Goal: Transaction & Acquisition: Purchase product/service

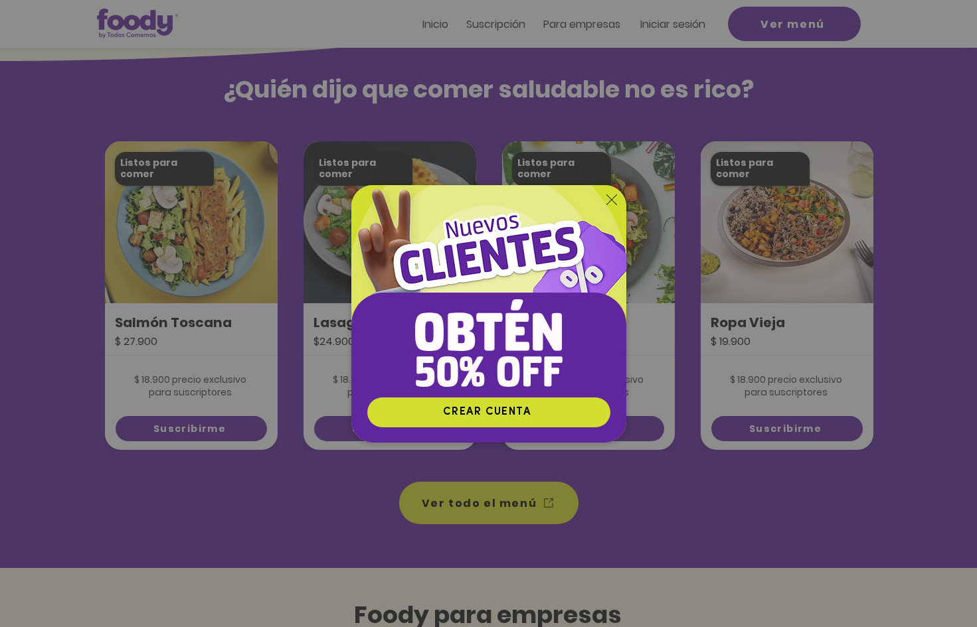
click at [613, 198] on icon "Volver al sitio" at bounding box center [611, 200] width 11 height 11
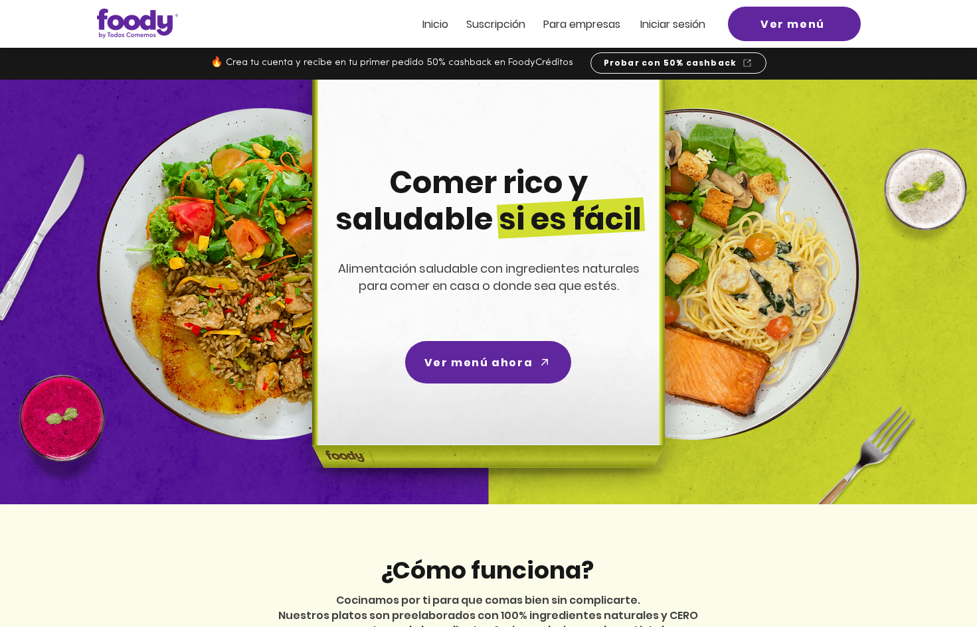
click at [505, 19] on span "Suscripción" at bounding box center [495, 24] width 59 height 15
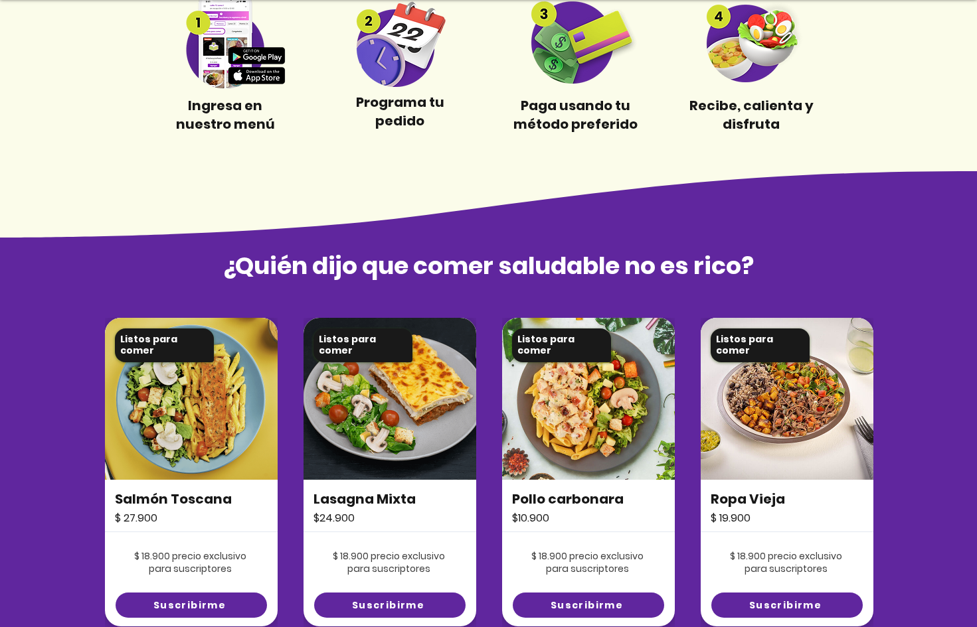
scroll to position [783, 0]
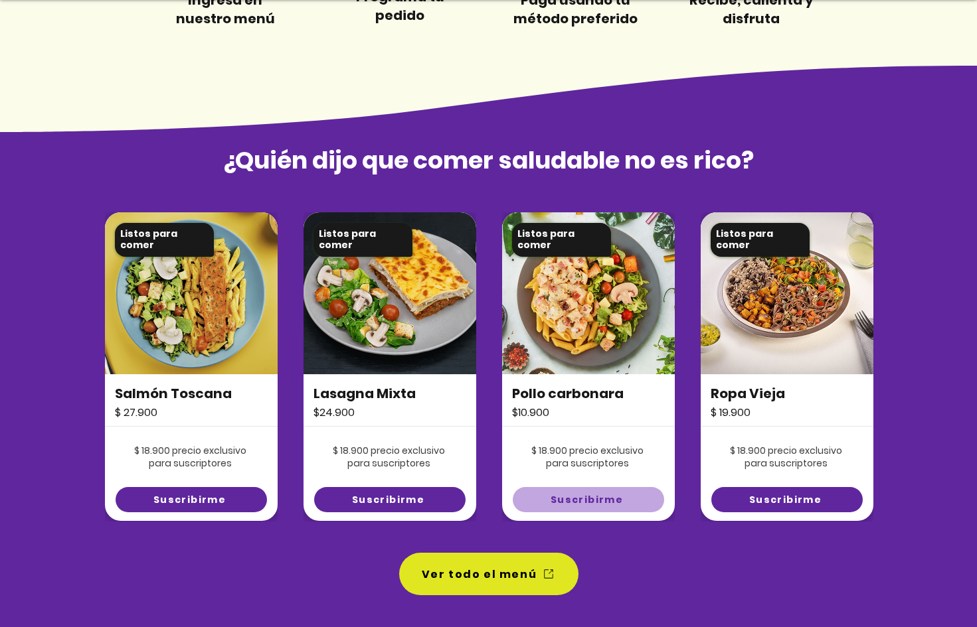
click at [567, 494] on span "Suscribirme" at bounding box center [586, 500] width 72 height 14
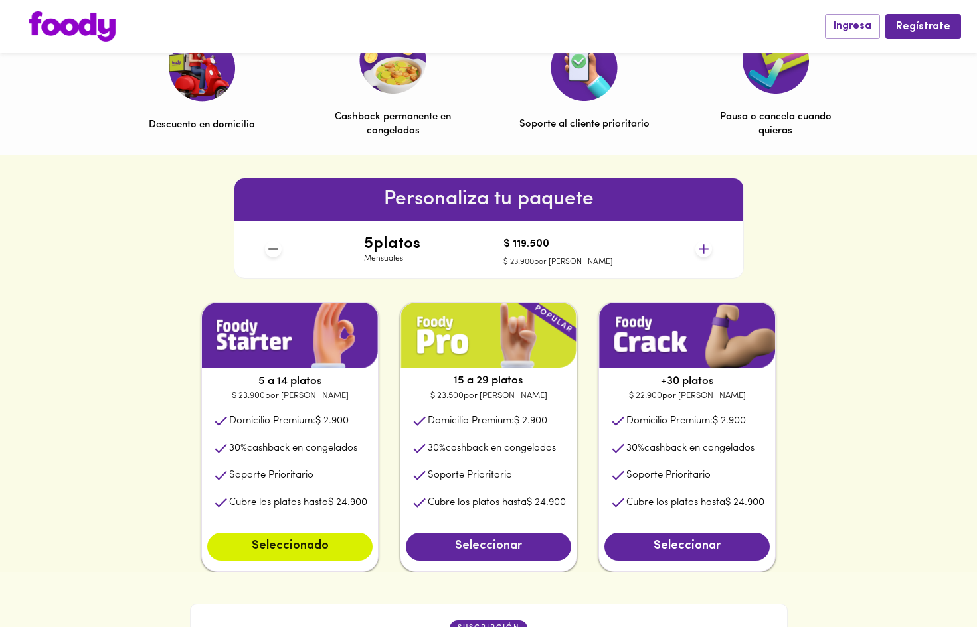
scroll to position [452, 0]
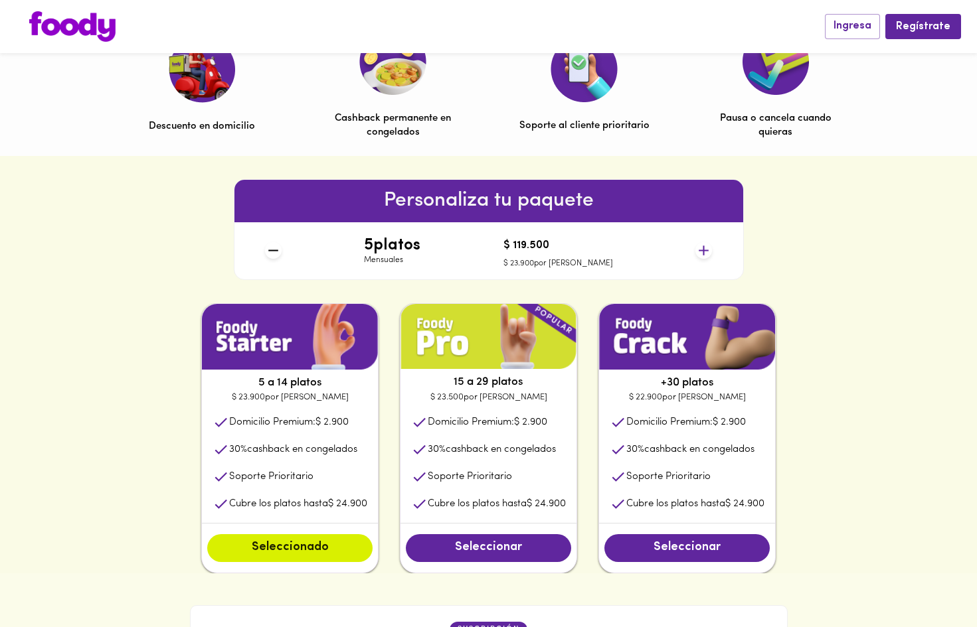
click at [704, 248] on icon at bounding box center [703, 251] width 10 height 10
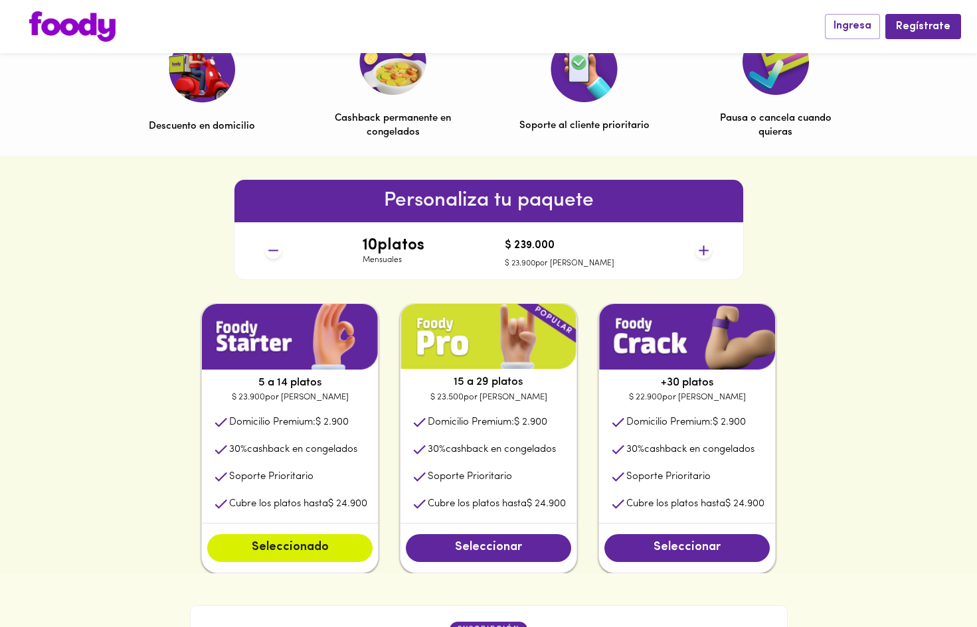
click at [704, 248] on icon at bounding box center [703, 251] width 10 height 10
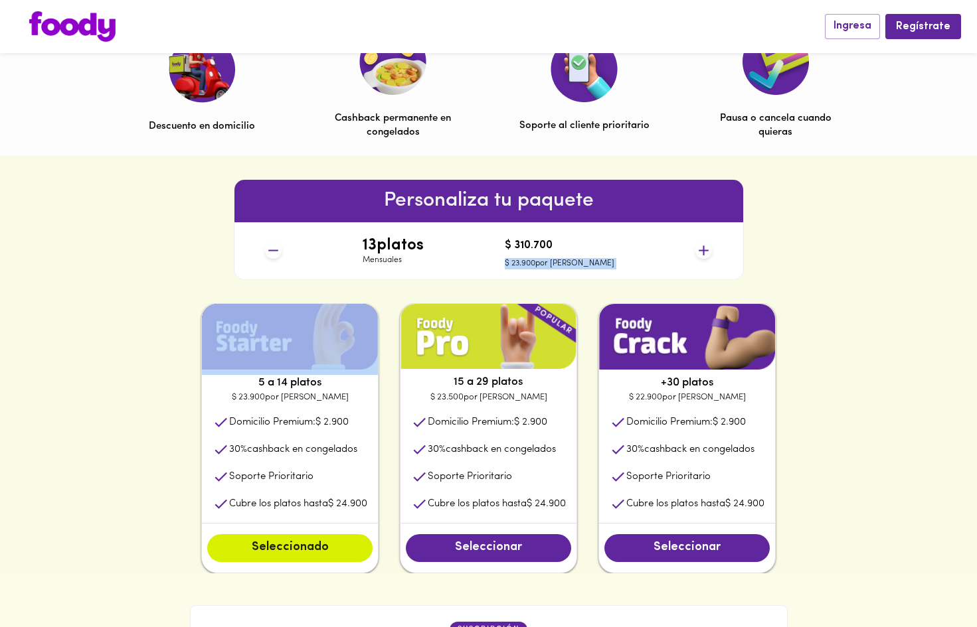
click at [704, 248] on icon at bounding box center [703, 251] width 10 height 10
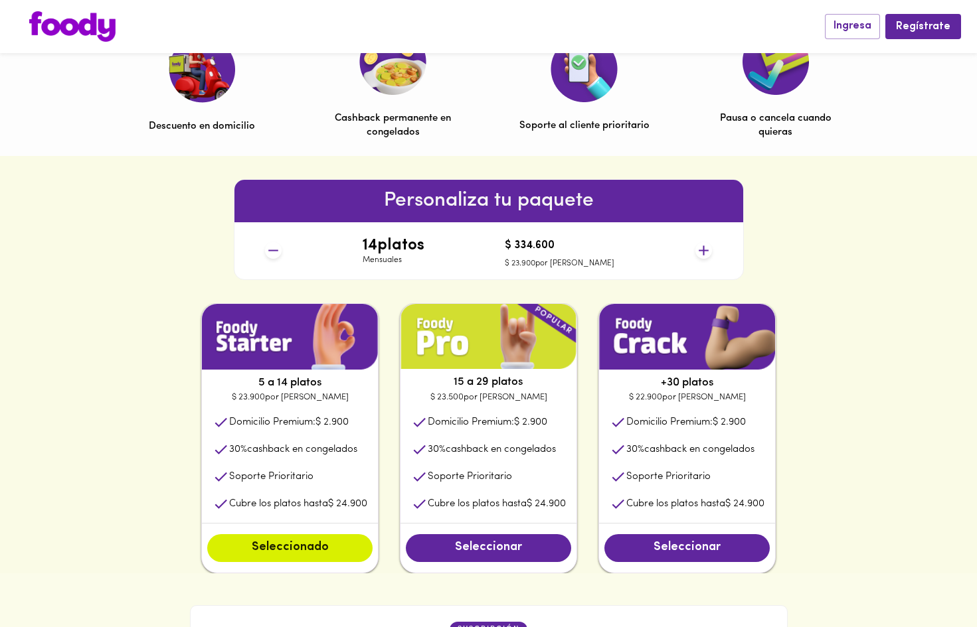
click at [704, 248] on icon at bounding box center [703, 251] width 10 height 10
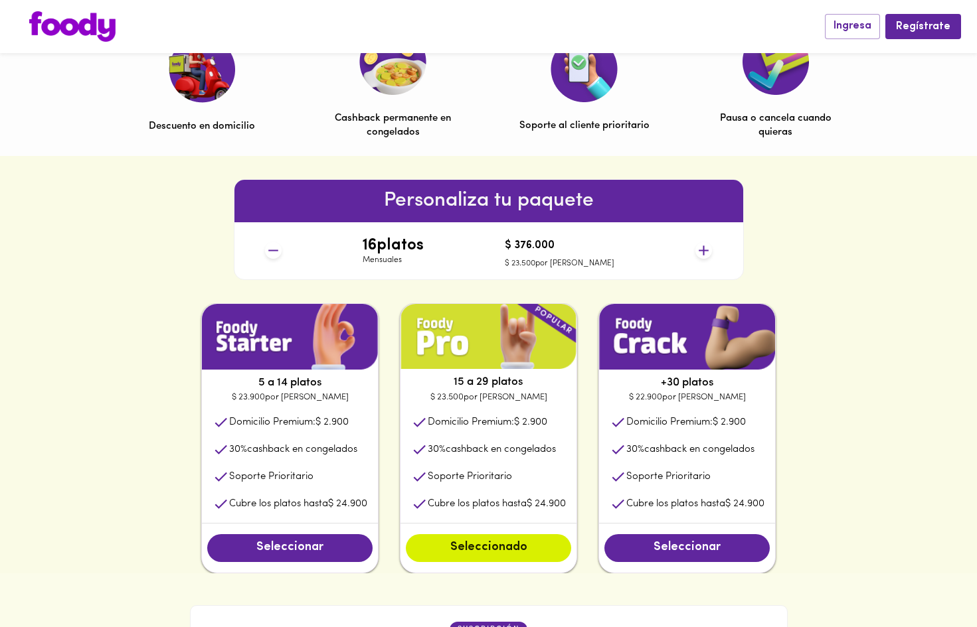
click at [704, 248] on icon at bounding box center [703, 251] width 10 height 10
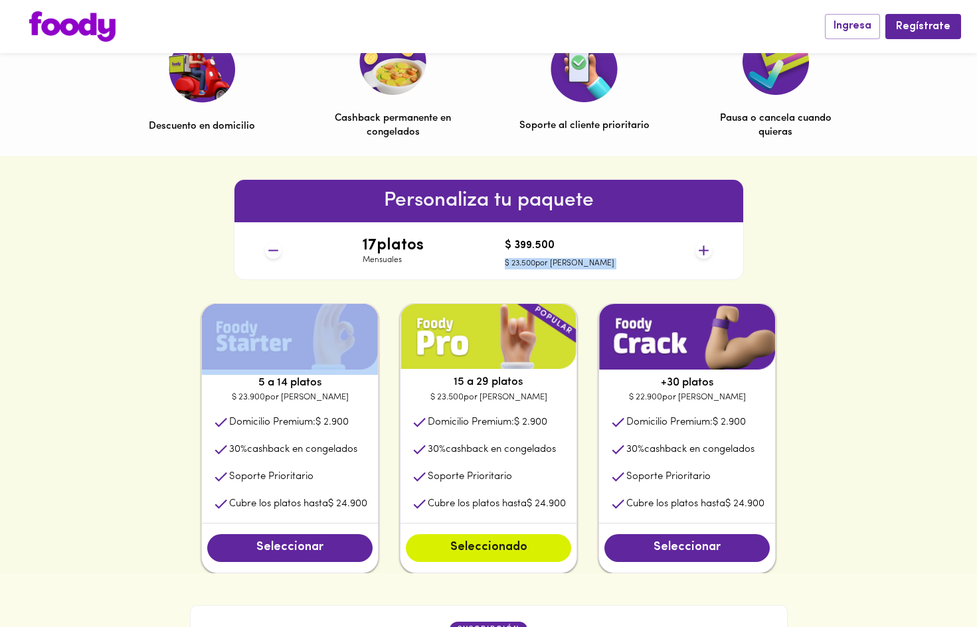
click at [704, 248] on icon at bounding box center [703, 251] width 10 height 10
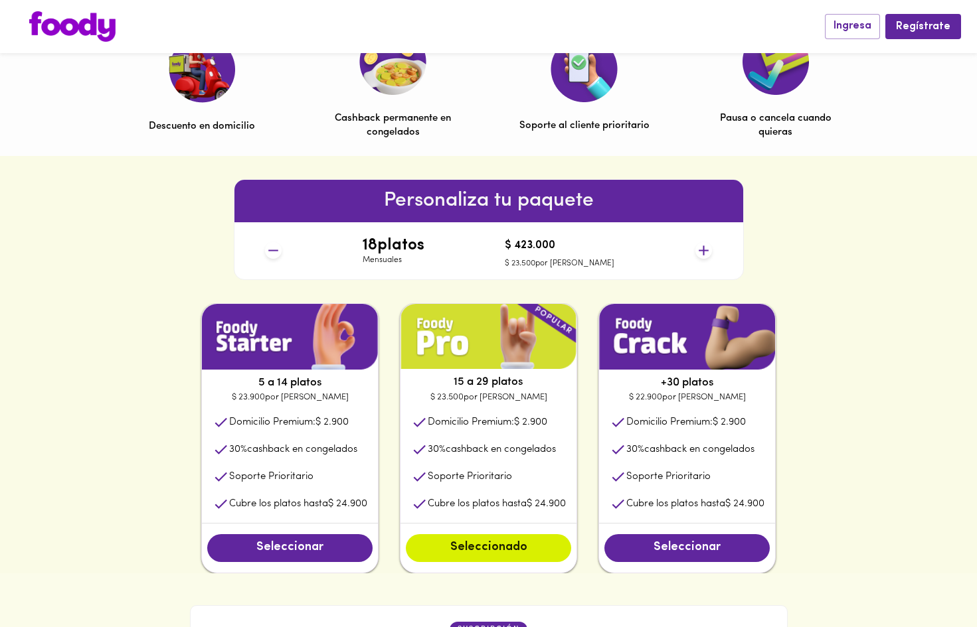
click at [704, 248] on icon at bounding box center [703, 251] width 10 height 10
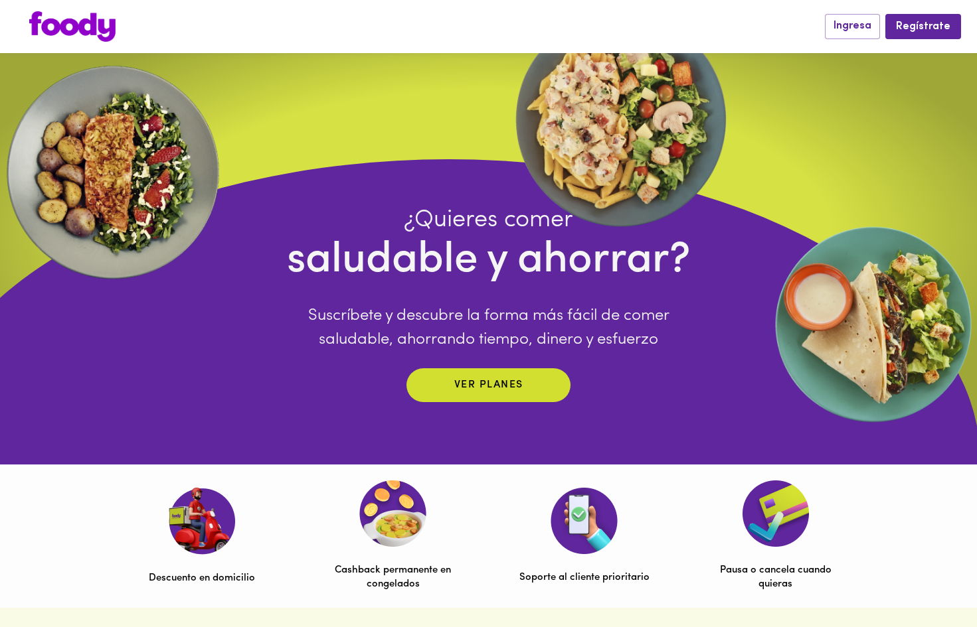
scroll to position [1, 0]
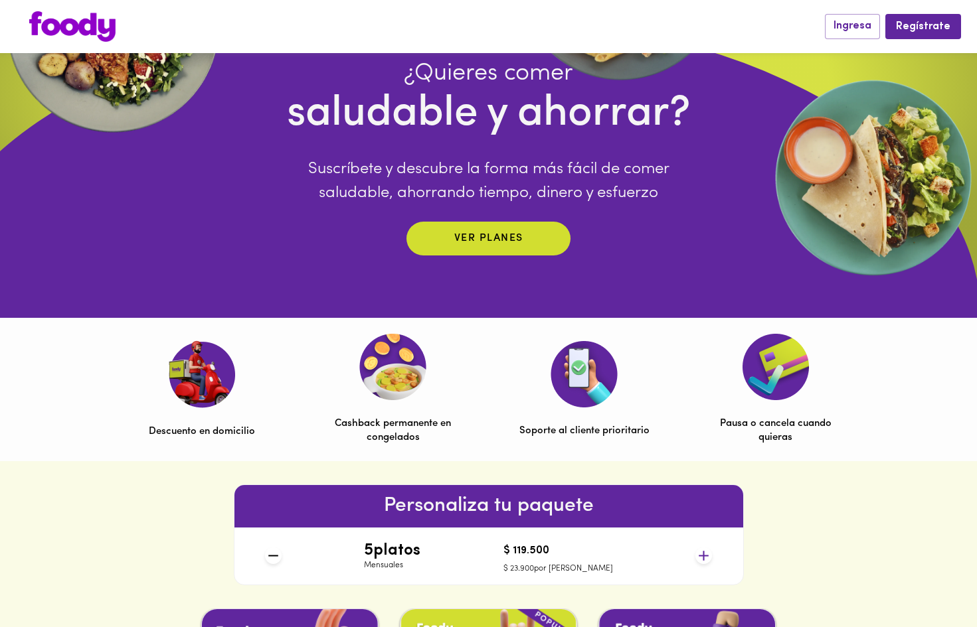
scroll to position [151, 0]
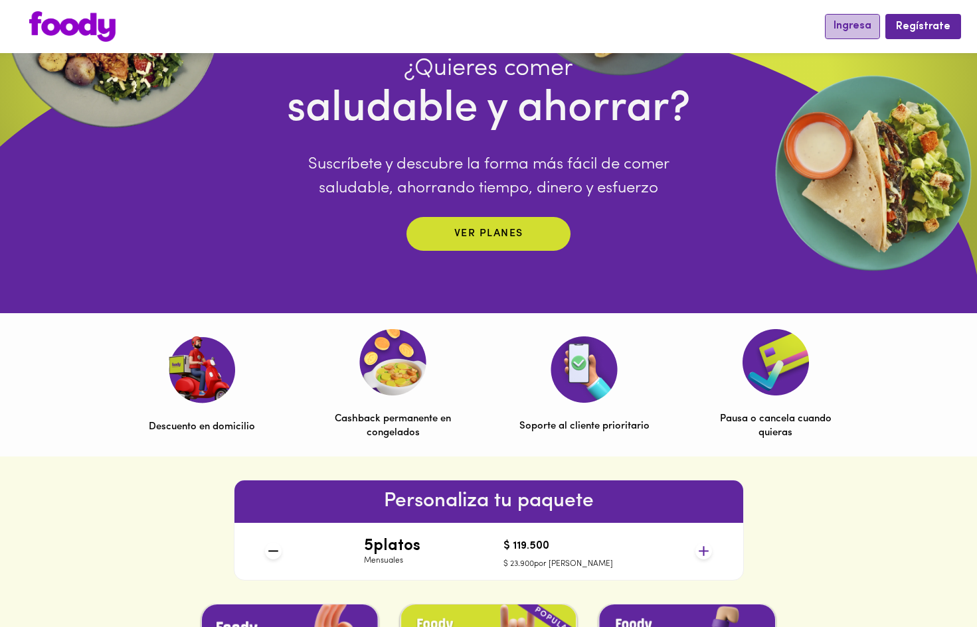
click at [846, 31] on span "Ingresa" at bounding box center [852, 26] width 38 height 13
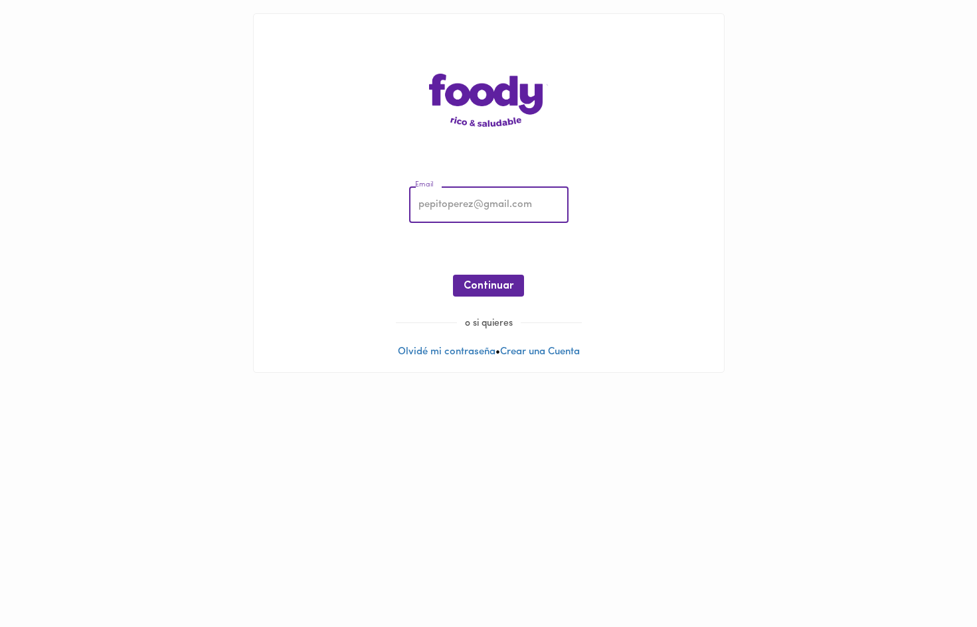
click at [501, 219] on input "email" at bounding box center [488, 205] width 159 height 37
click at [454, 353] on link "Olvidé mi contraseña" at bounding box center [447, 352] width 98 height 10
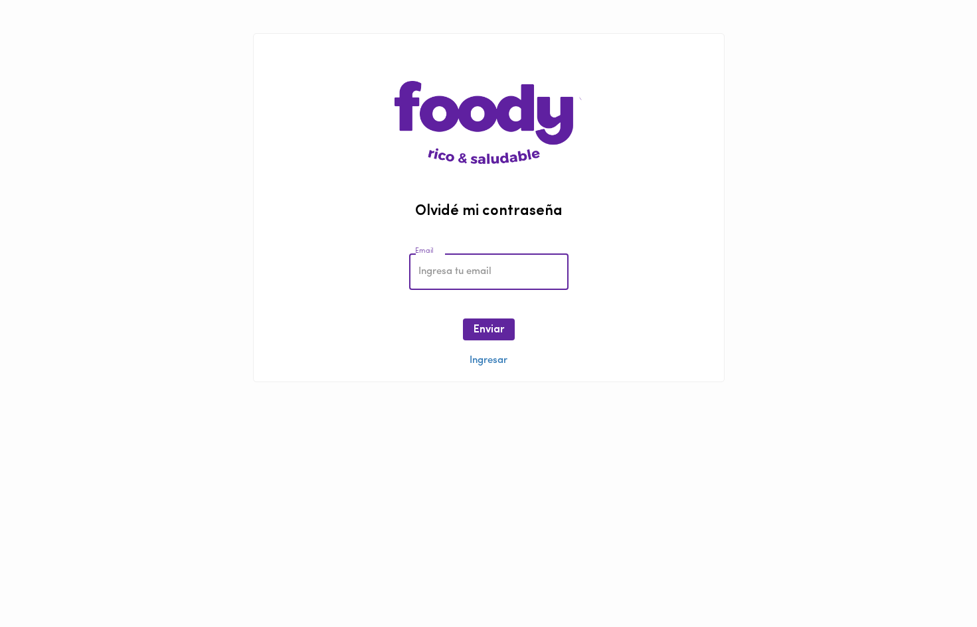
click at [479, 265] on input "email" at bounding box center [488, 272] width 159 height 37
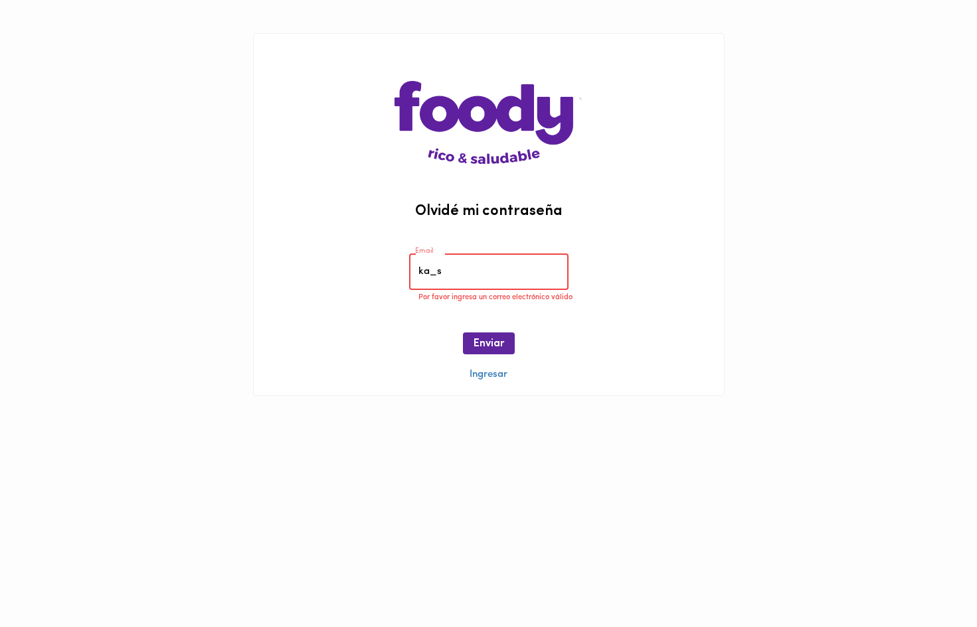
type input "ka_sa"
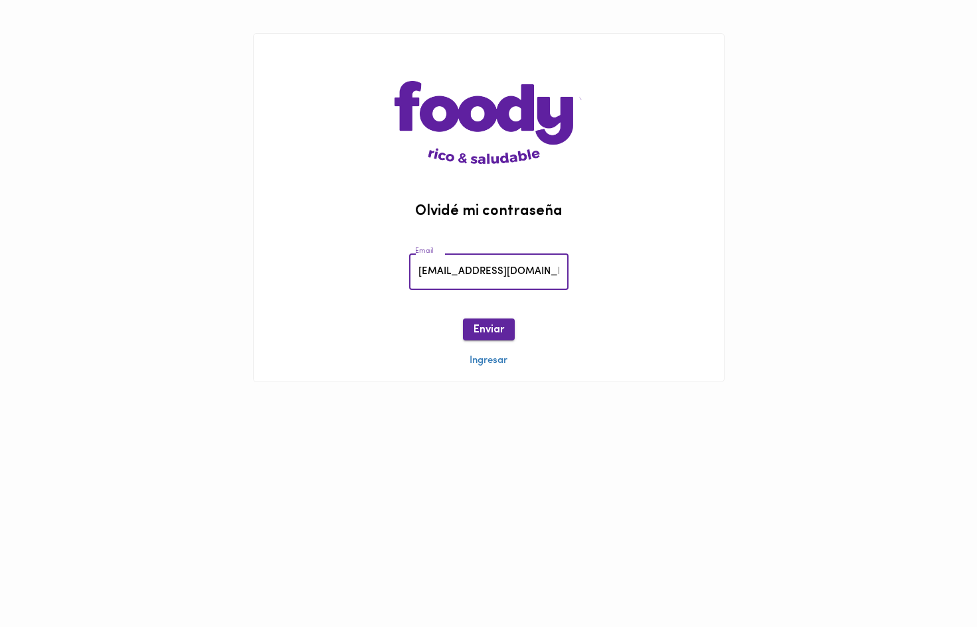
type input "ka_sa_to@hotmail.com"
click at [492, 330] on span "Enviar" at bounding box center [488, 330] width 31 height 13
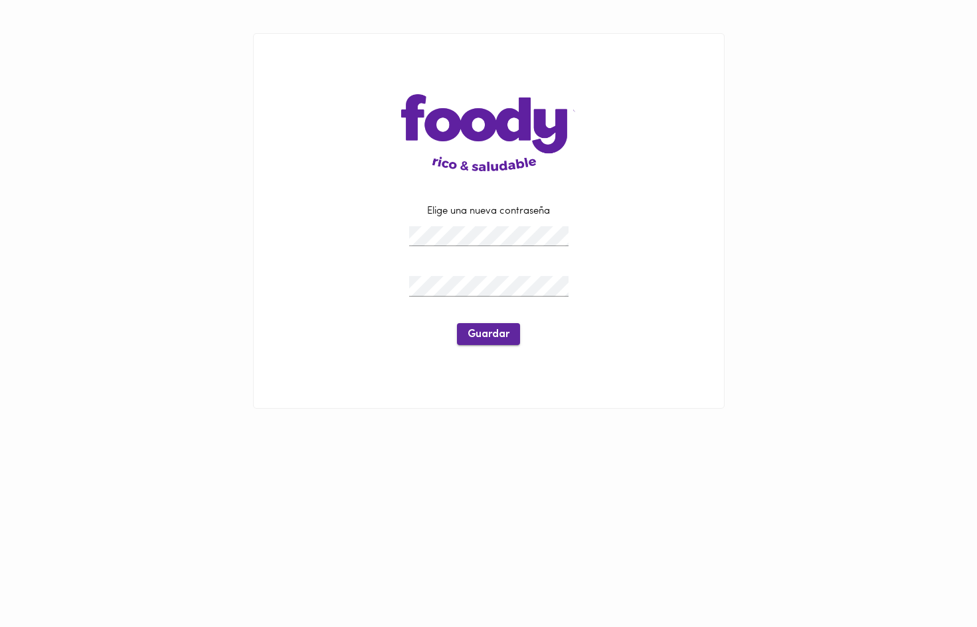
click at [486, 334] on span "Guardar" at bounding box center [488, 335] width 42 height 13
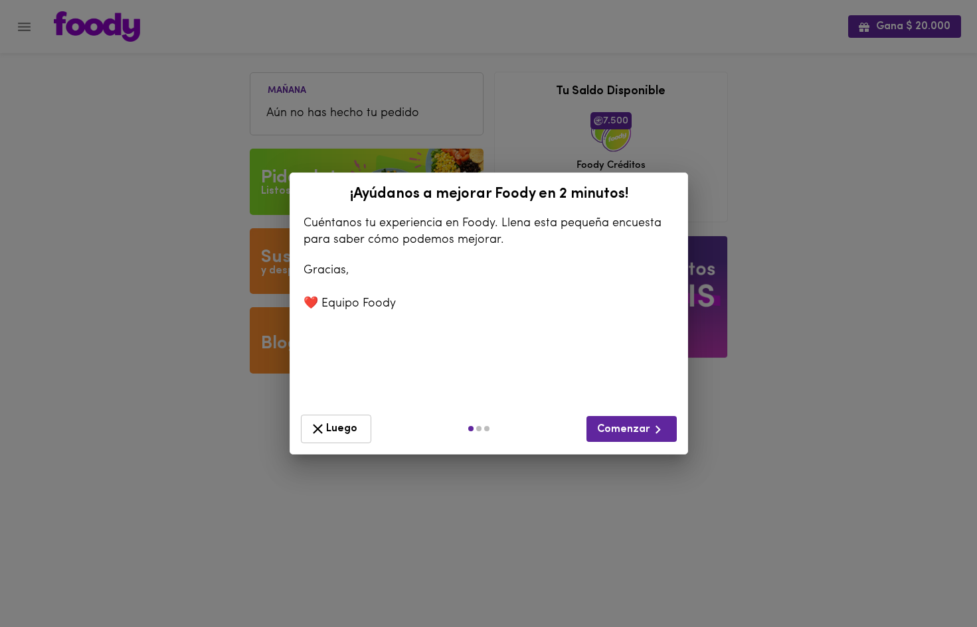
click at [336, 424] on span "Luego" at bounding box center [335, 429] width 53 height 17
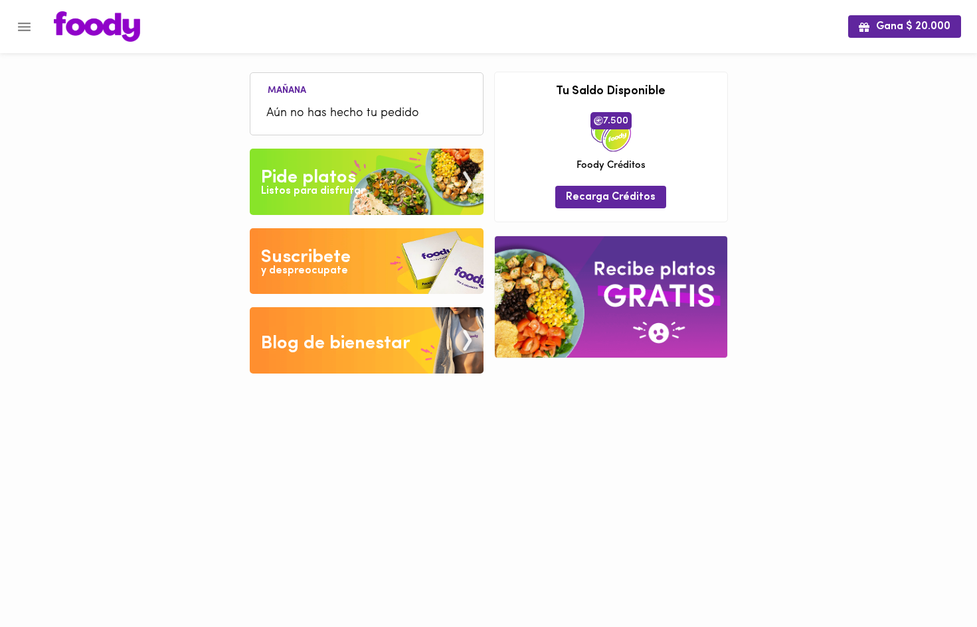
click at [23, 36] on button "Menu" at bounding box center [24, 27] width 33 height 33
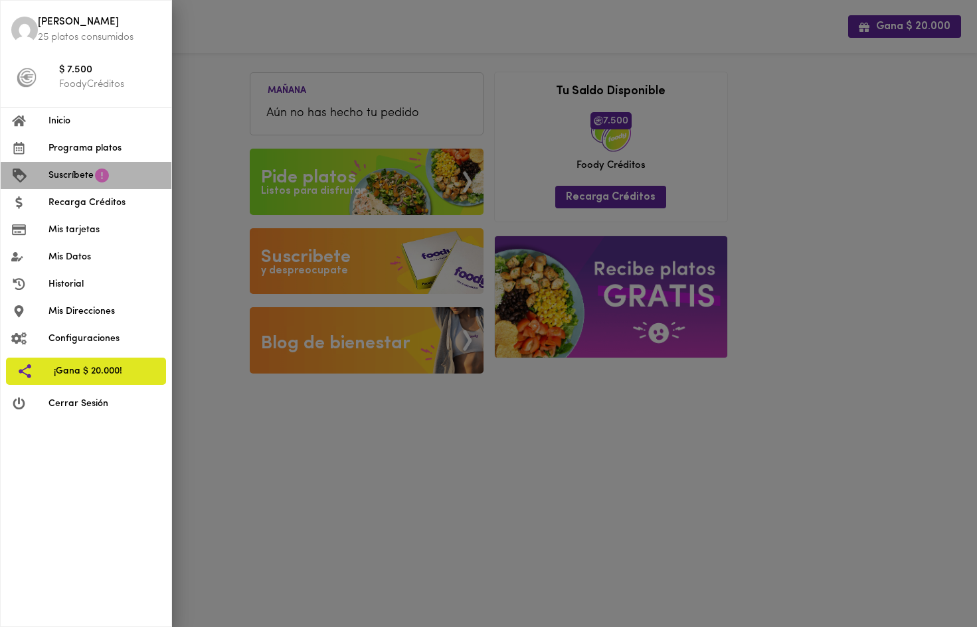
click at [76, 180] on span "Suscríbete" at bounding box center [70, 176] width 45 height 14
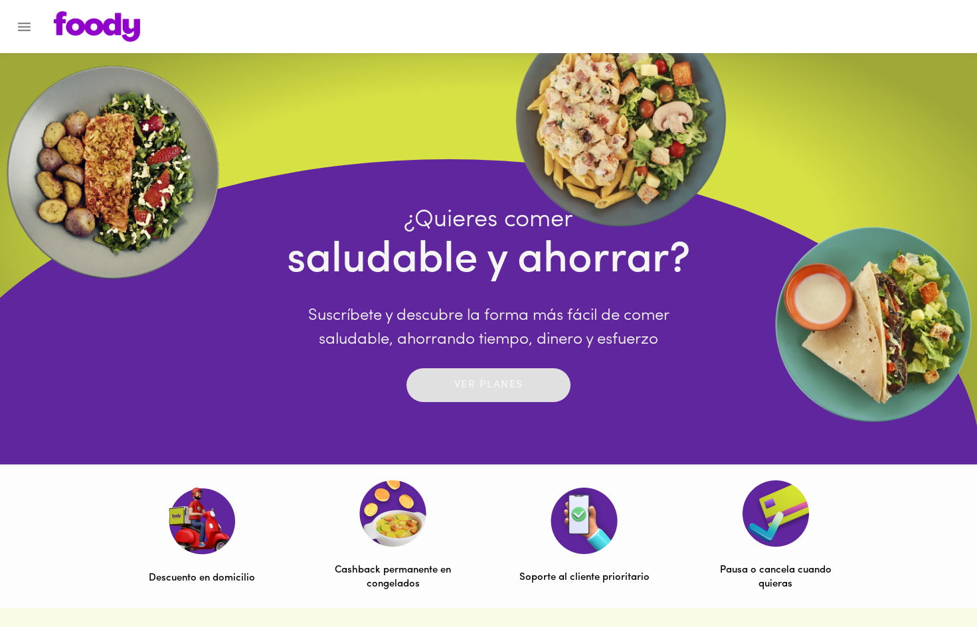
click at [485, 396] on div "Ver planes" at bounding box center [488, 385] width 69 height 21
click at [27, 26] on icon "Menu" at bounding box center [24, 27] width 13 height 9
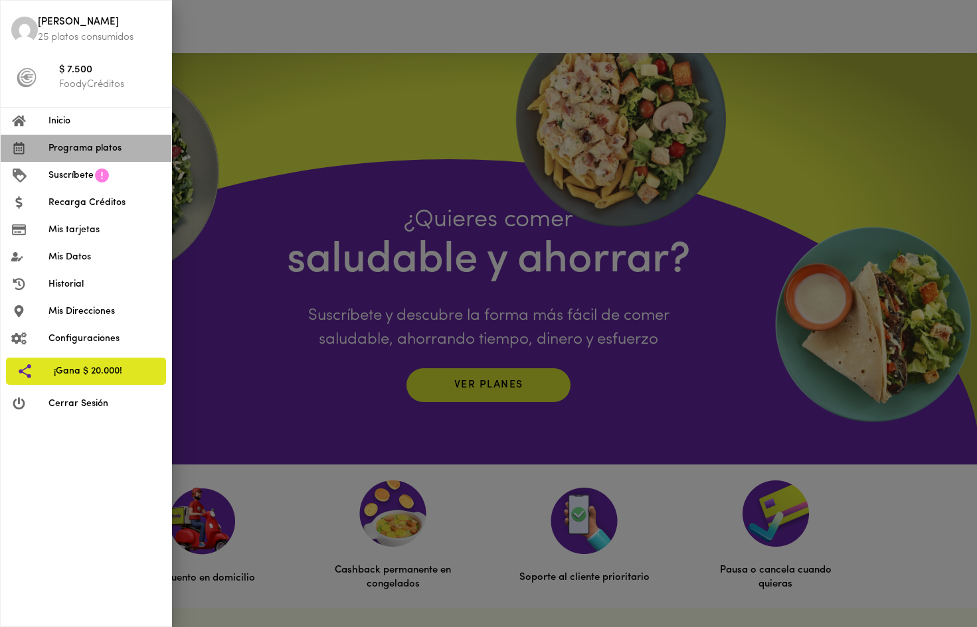
click at [65, 147] on span "Programa platos" at bounding box center [104, 148] width 112 height 14
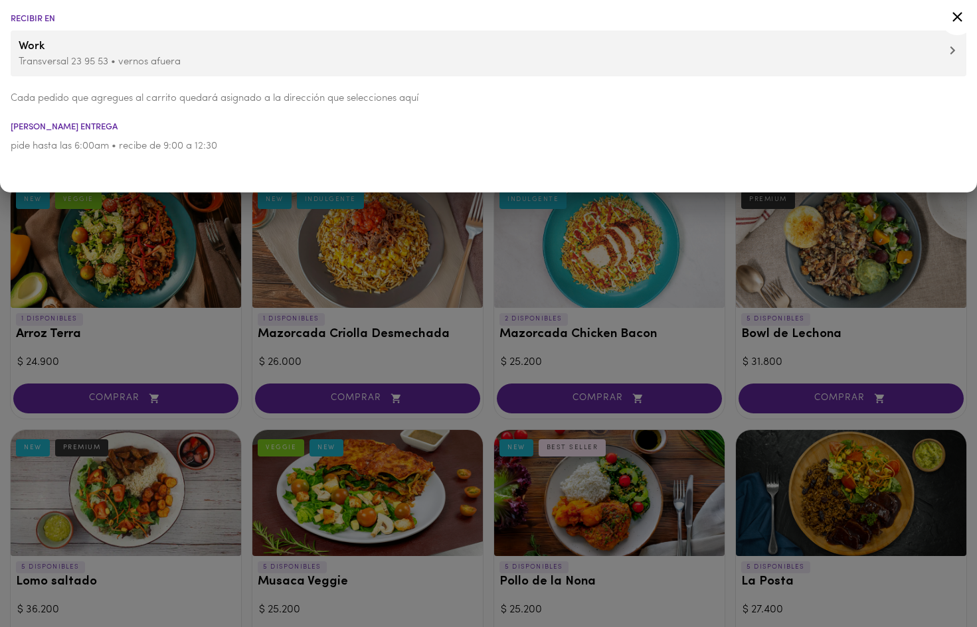
click at [282, 54] on span "Work" at bounding box center [488, 46] width 939 height 17
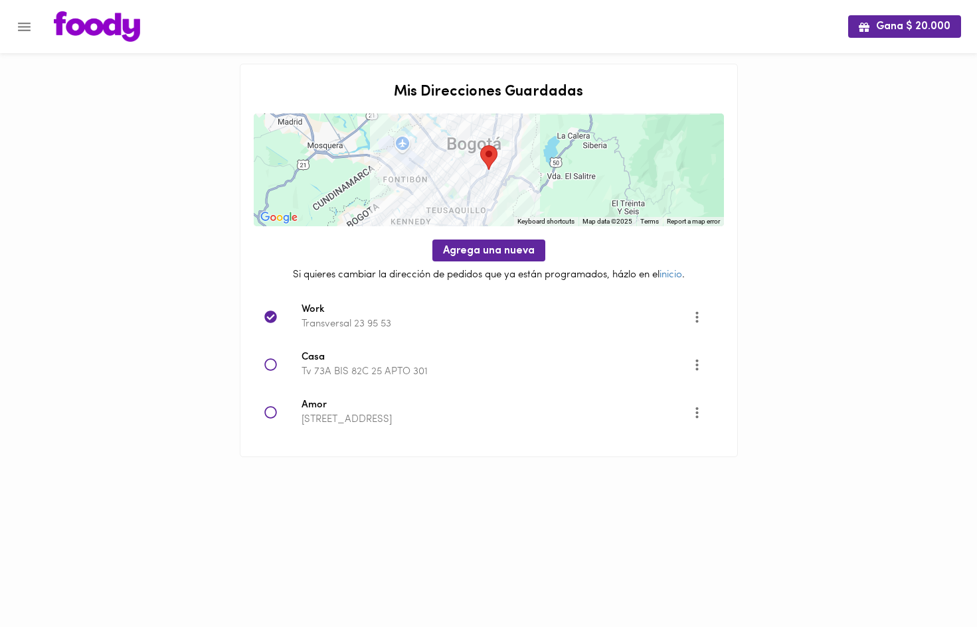
click at [311, 363] on span "Casa" at bounding box center [496, 358] width 390 height 15
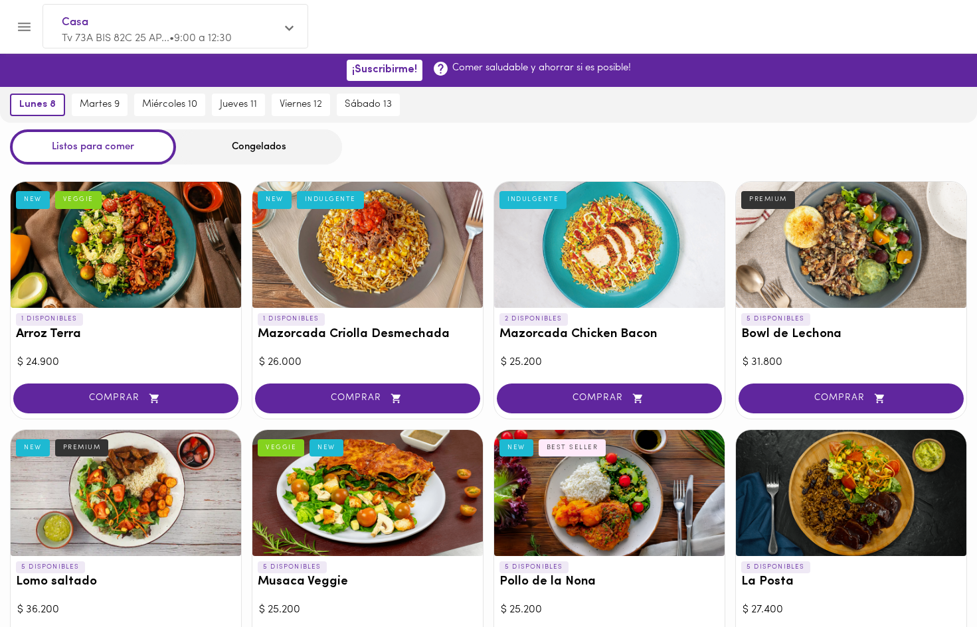
click at [277, 150] on div "Congelados" at bounding box center [259, 146] width 166 height 35
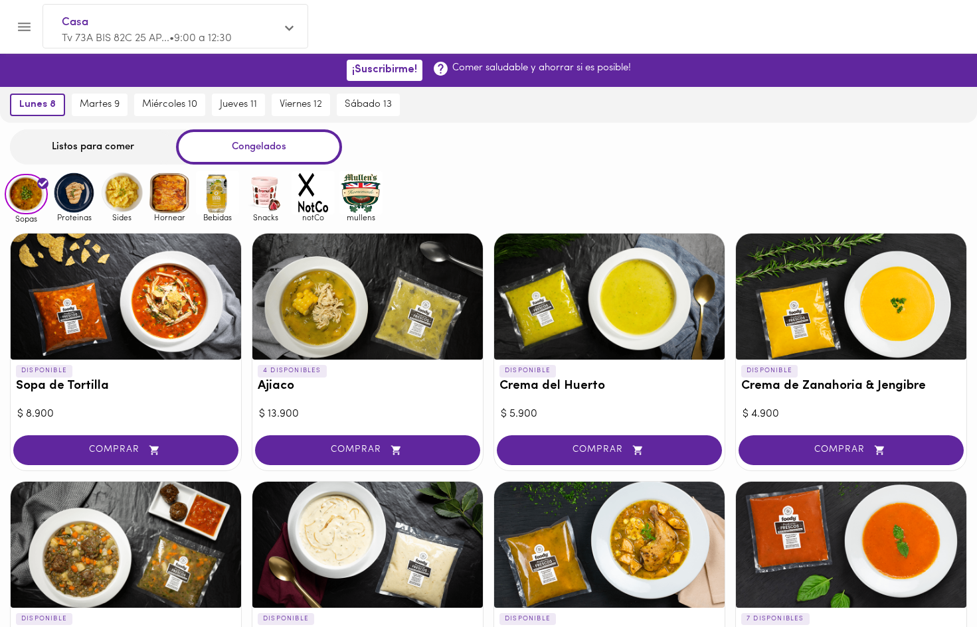
click at [69, 189] on img at bounding box center [73, 192] width 43 height 43
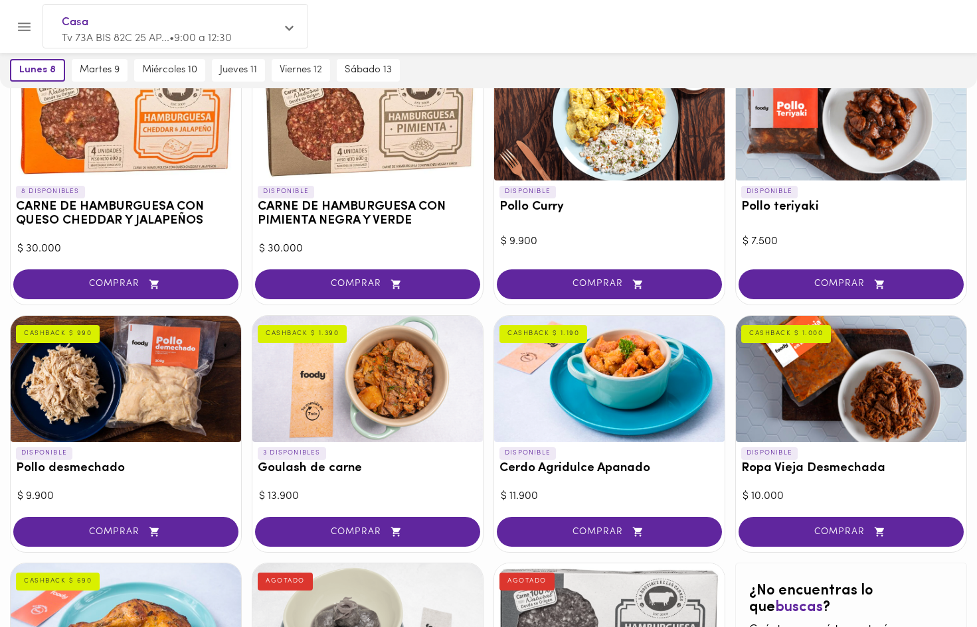
scroll to position [137, 0]
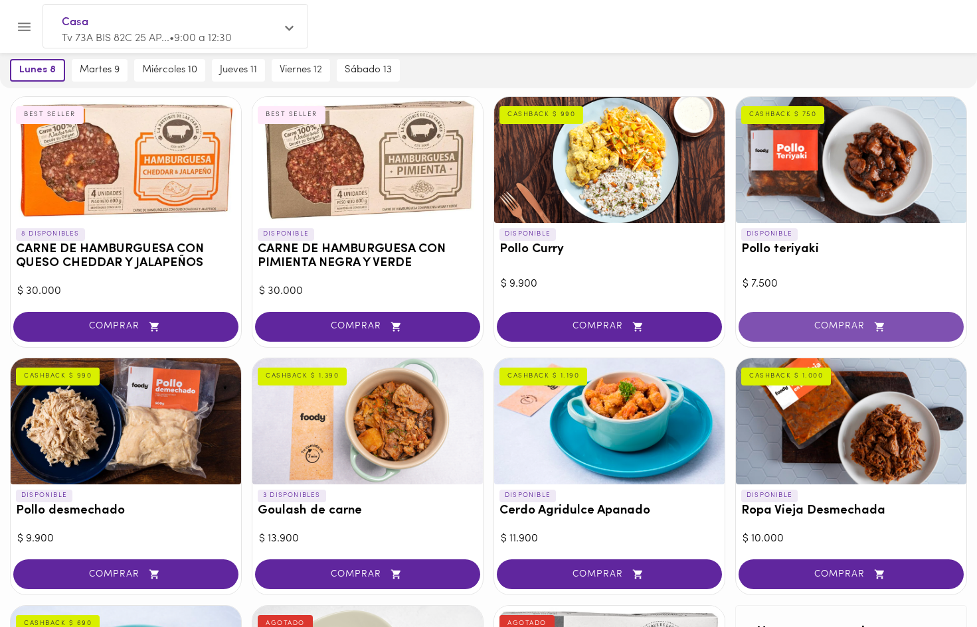
click at [778, 315] on button "COMPRAR" at bounding box center [850, 327] width 225 height 30
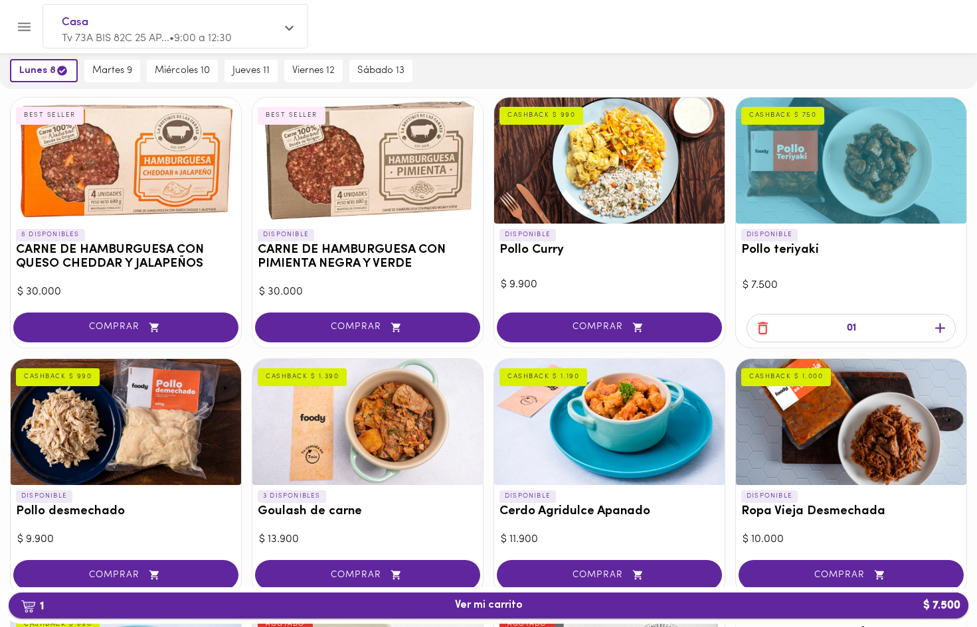
click at [532, 600] on span "1 Ver mi carrito $ 7.500" at bounding box center [488, 606] width 938 height 13
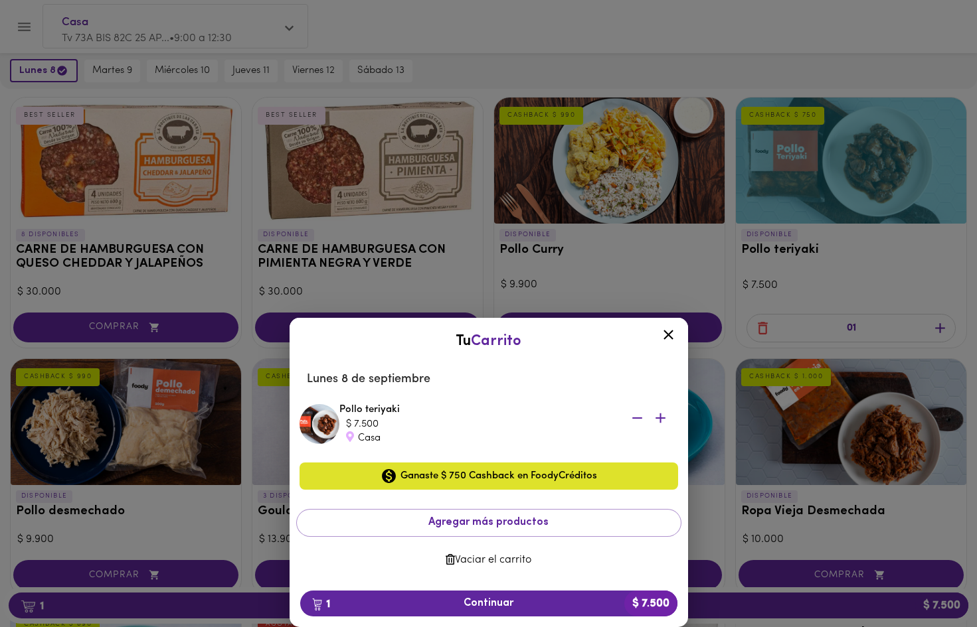
click at [671, 341] on icon at bounding box center [668, 335] width 17 height 17
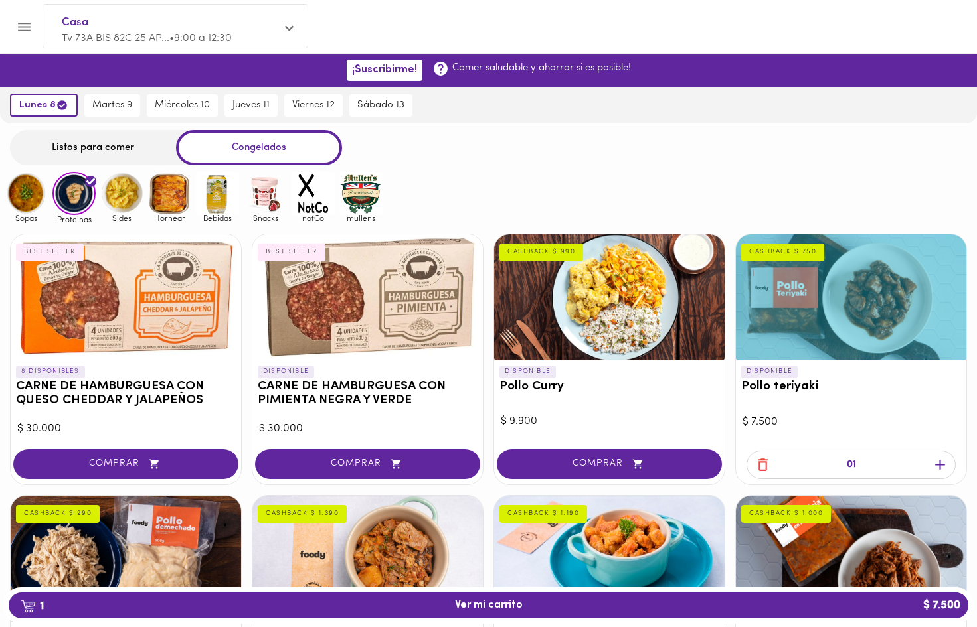
click at [110, 196] on img at bounding box center [121, 193] width 43 height 43
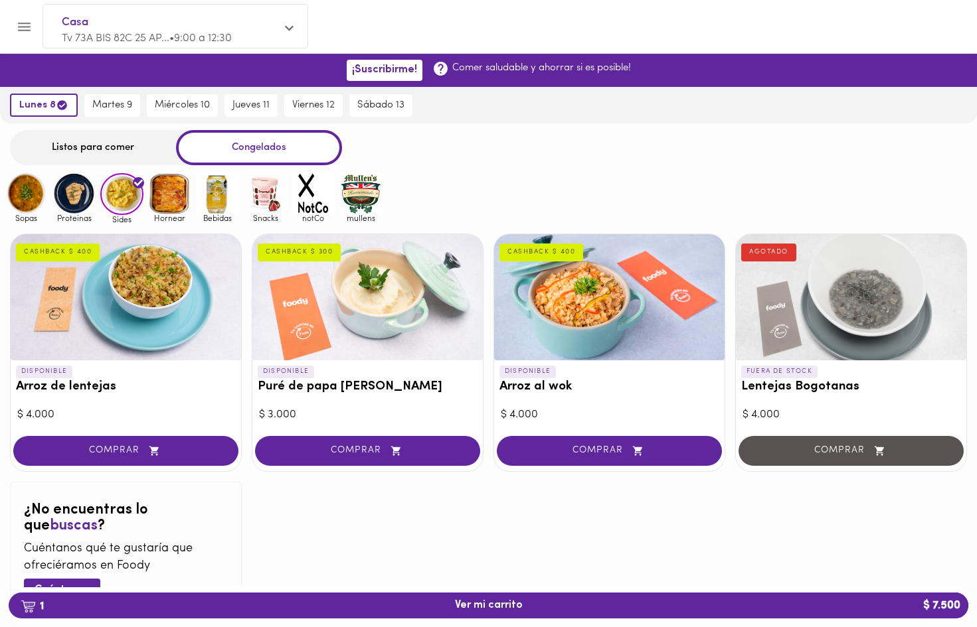
click at [174, 193] on img at bounding box center [169, 193] width 43 height 43
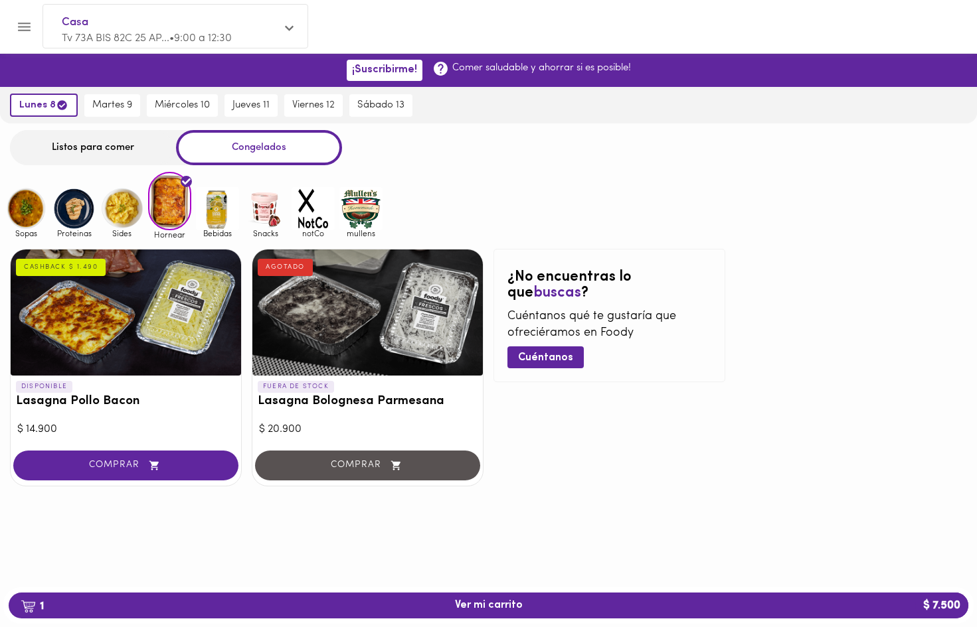
click at [210, 208] on img at bounding box center [217, 208] width 43 height 43
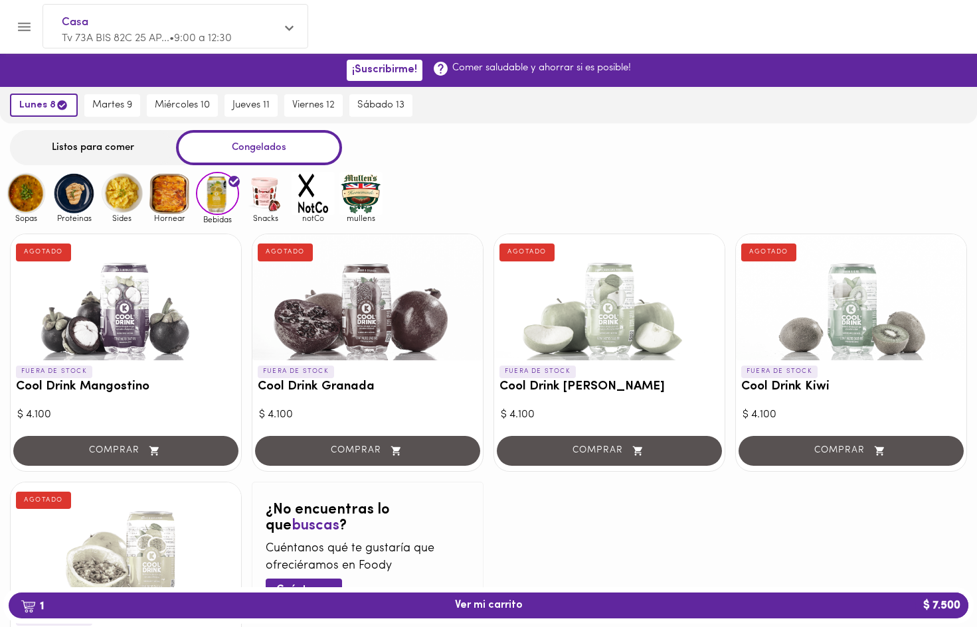
click at [262, 193] on img at bounding box center [265, 193] width 43 height 43
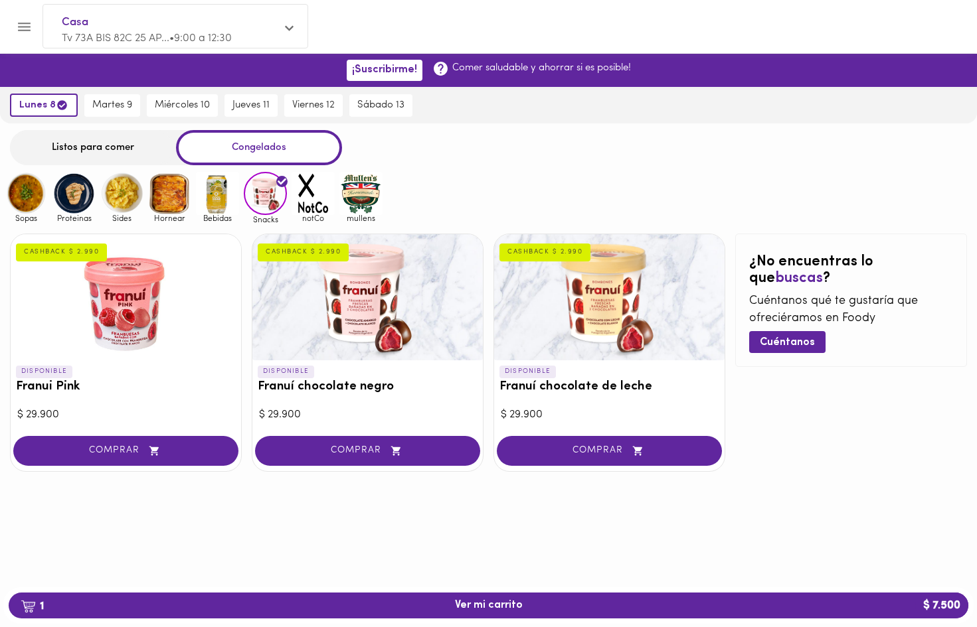
click at [301, 207] on img at bounding box center [312, 193] width 43 height 43
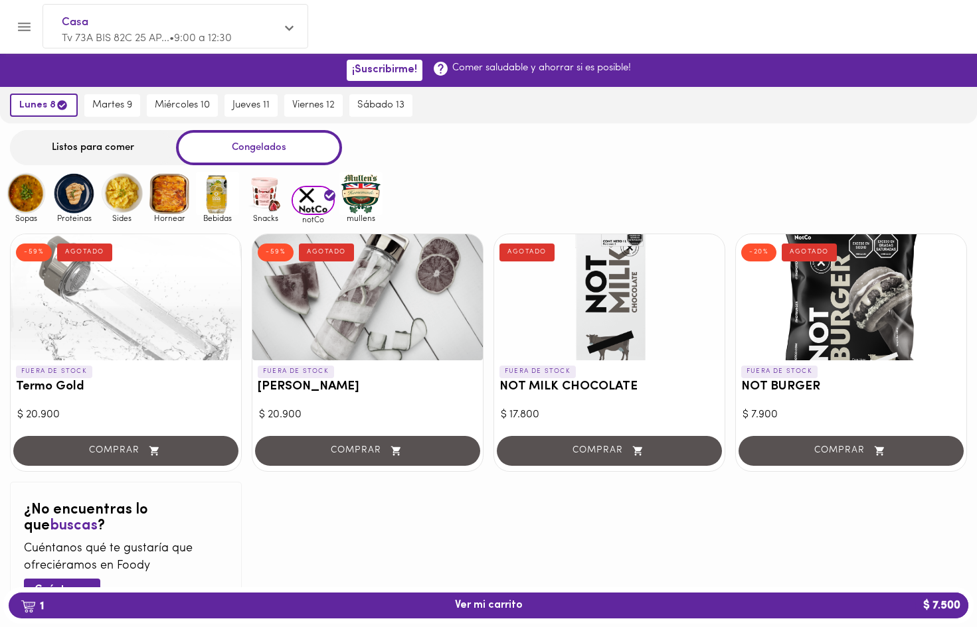
click at [373, 189] on img at bounding box center [360, 193] width 43 height 43
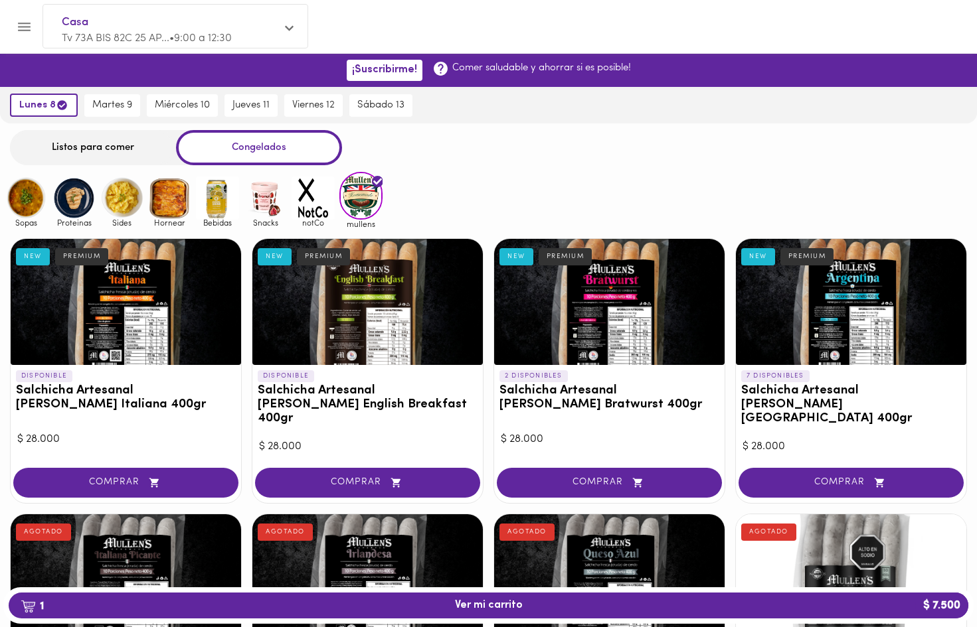
click at [78, 193] on img at bounding box center [73, 198] width 43 height 43
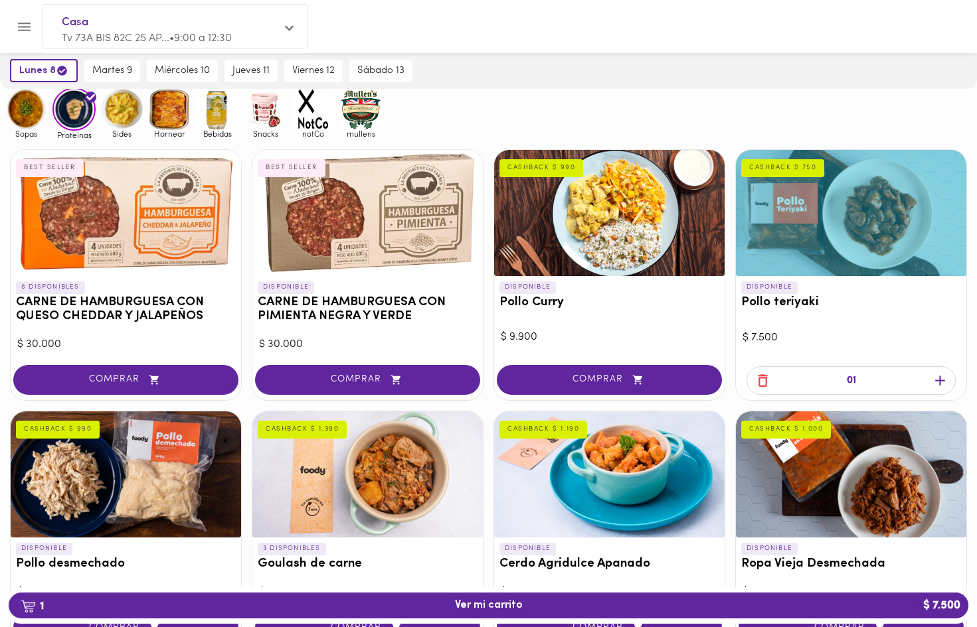
scroll to position [86, 0]
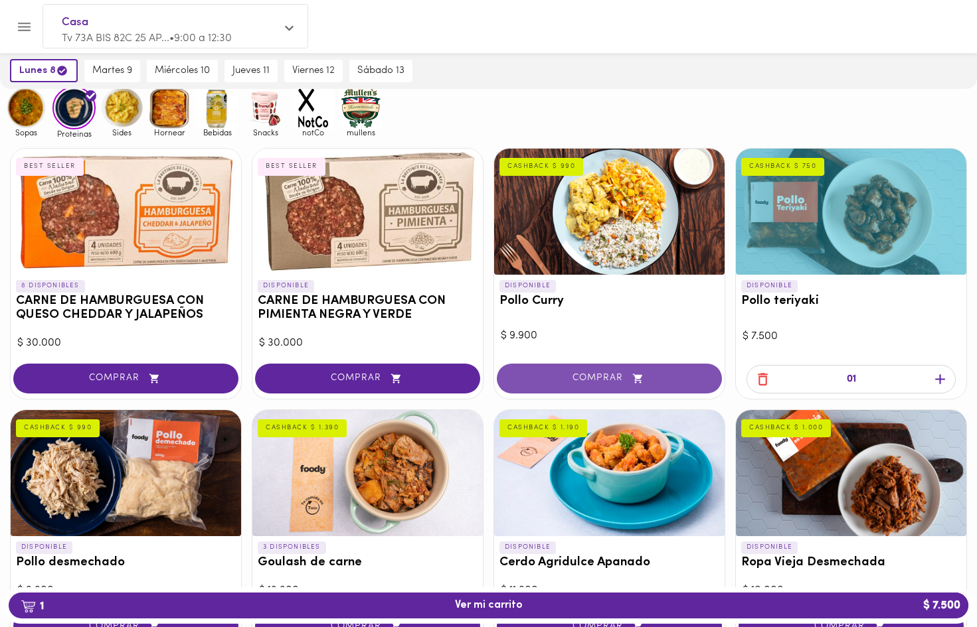
click at [596, 382] on span "COMPRAR" at bounding box center [609, 378] width 192 height 11
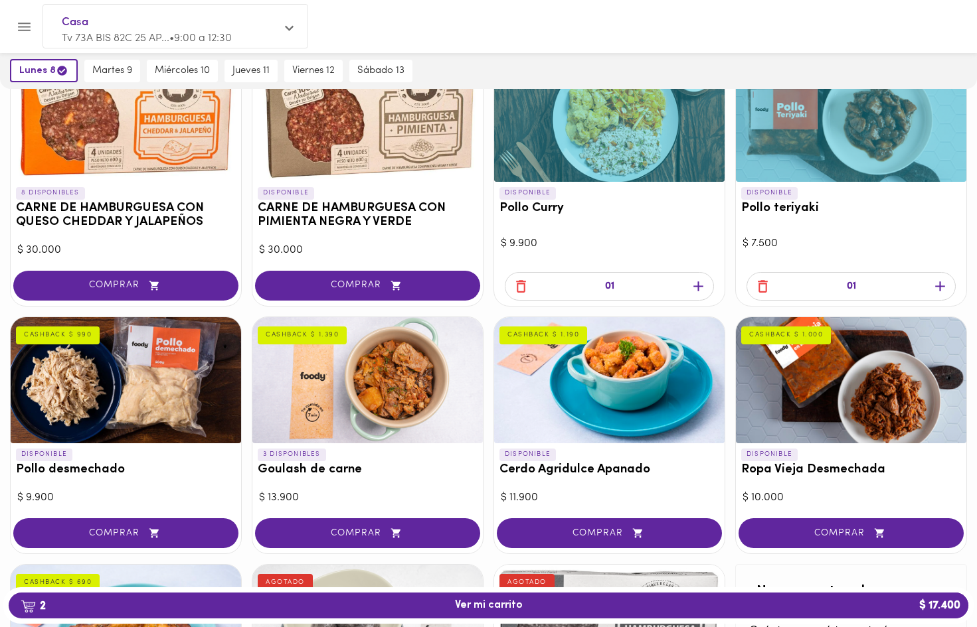
scroll to position [179, 0]
click at [400, 528] on icon "button" at bounding box center [396, 533] width 17 height 11
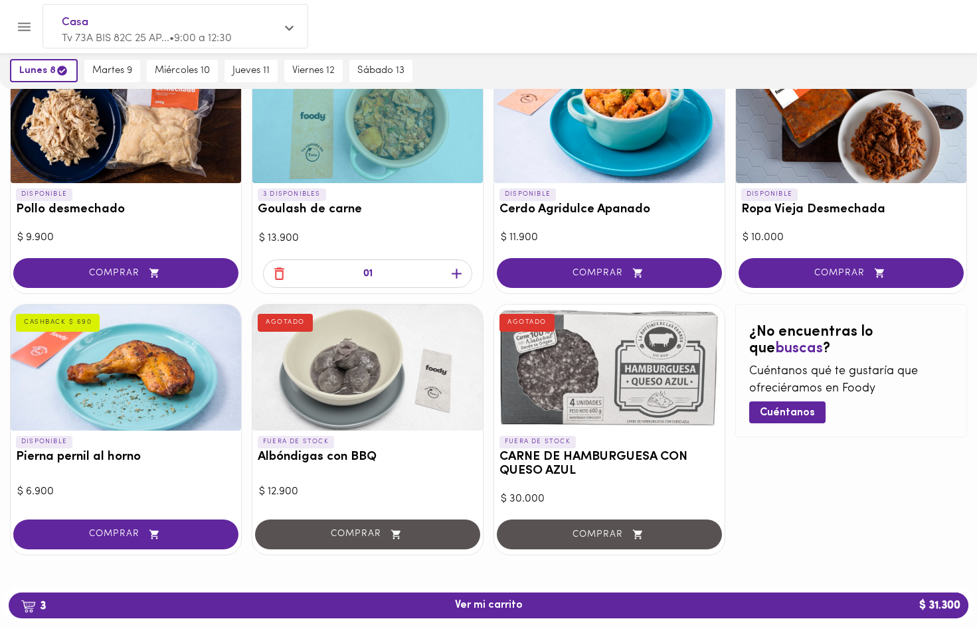
scroll to position [438, 0]
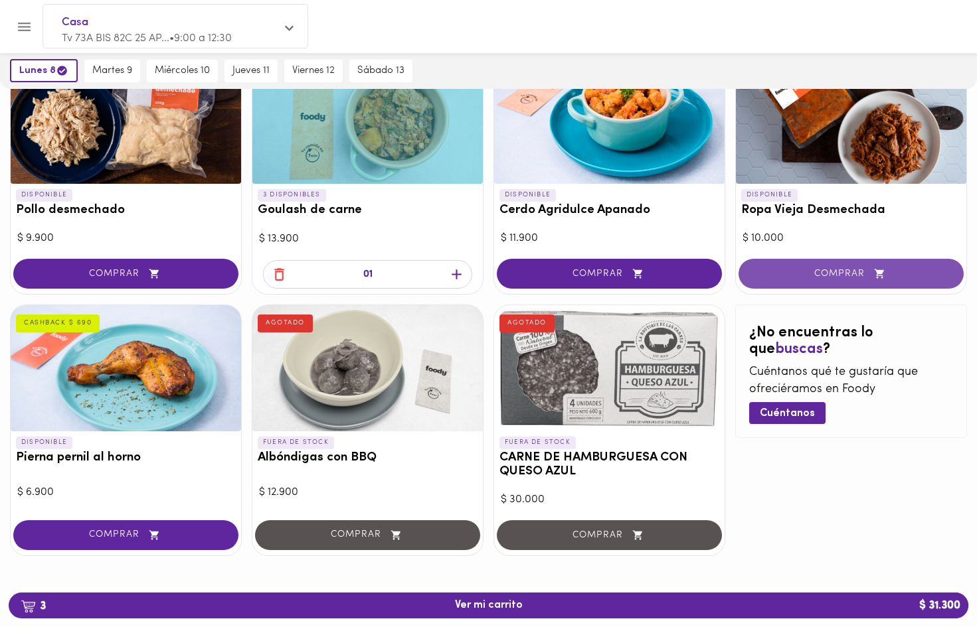
click at [801, 275] on span "COMPRAR" at bounding box center [851, 273] width 192 height 11
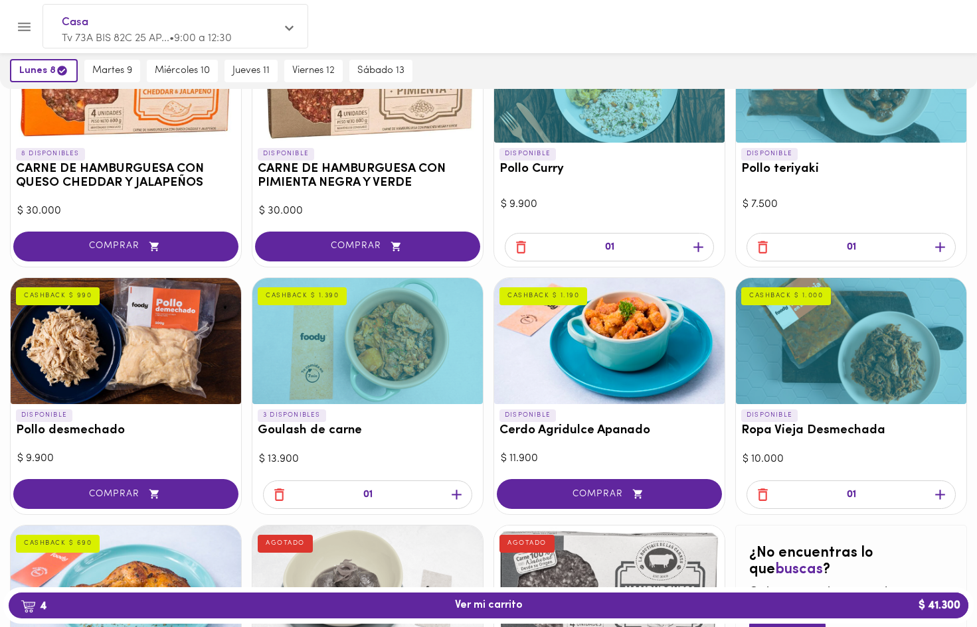
scroll to position [217, 0]
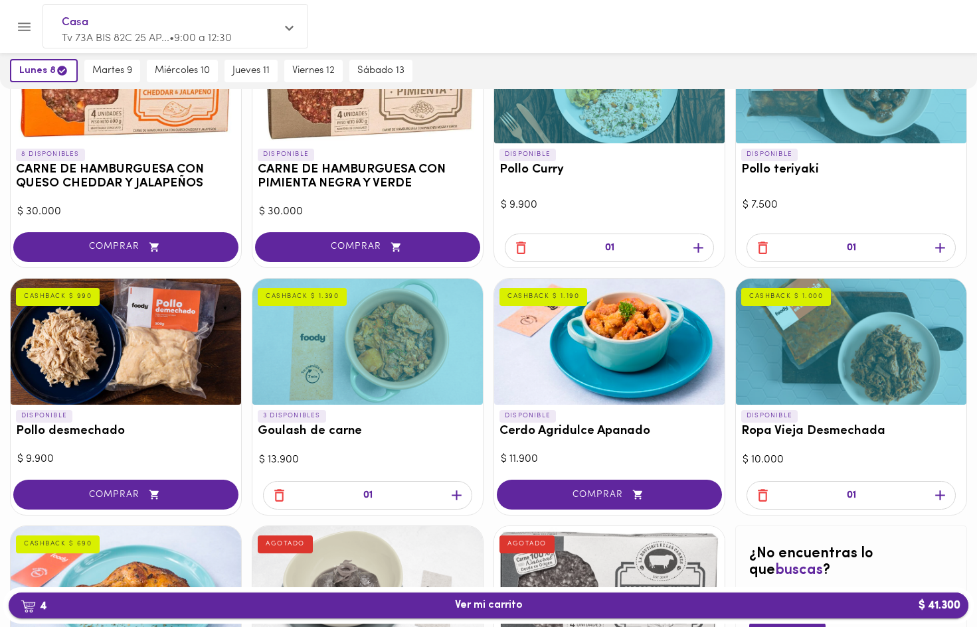
click at [506, 598] on button "4 Ver mi carrito $ 41.300" at bounding box center [488, 606] width 959 height 26
